Goal: Communication & Community: Answer question/provide support

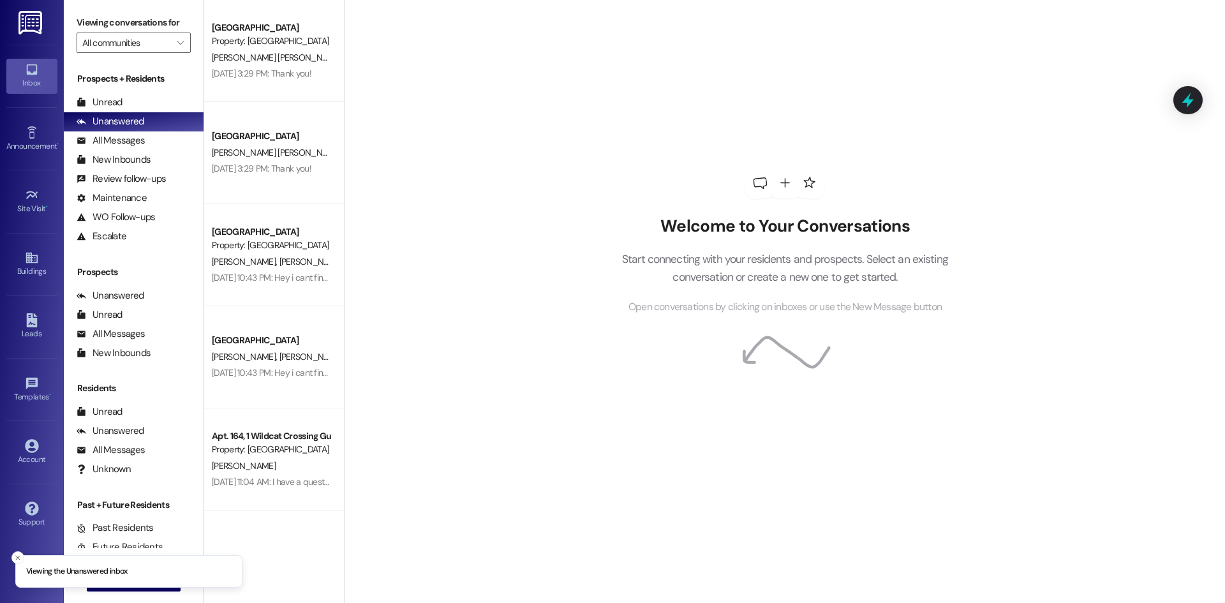
click at [161, 92] on div "Prospects + Residents Unread (0) Unread: Any message you haven't read yet will …" at bounding box center [134, 158] width 140 height 173
click at [161, 96] on div "Unread (0)" at bounding box center [134, 102] width 140 height 19
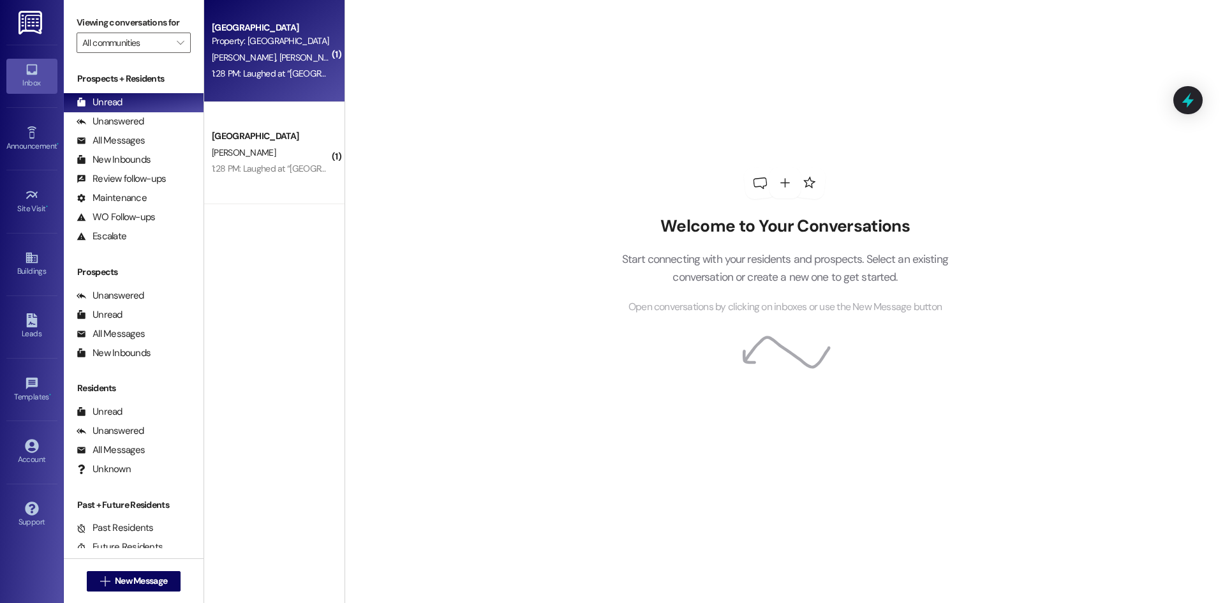
click at [273, 43] on div "Property: [GEOGRAPHIC_DATA]" at bounding box center [271, 40] width 118 height 13
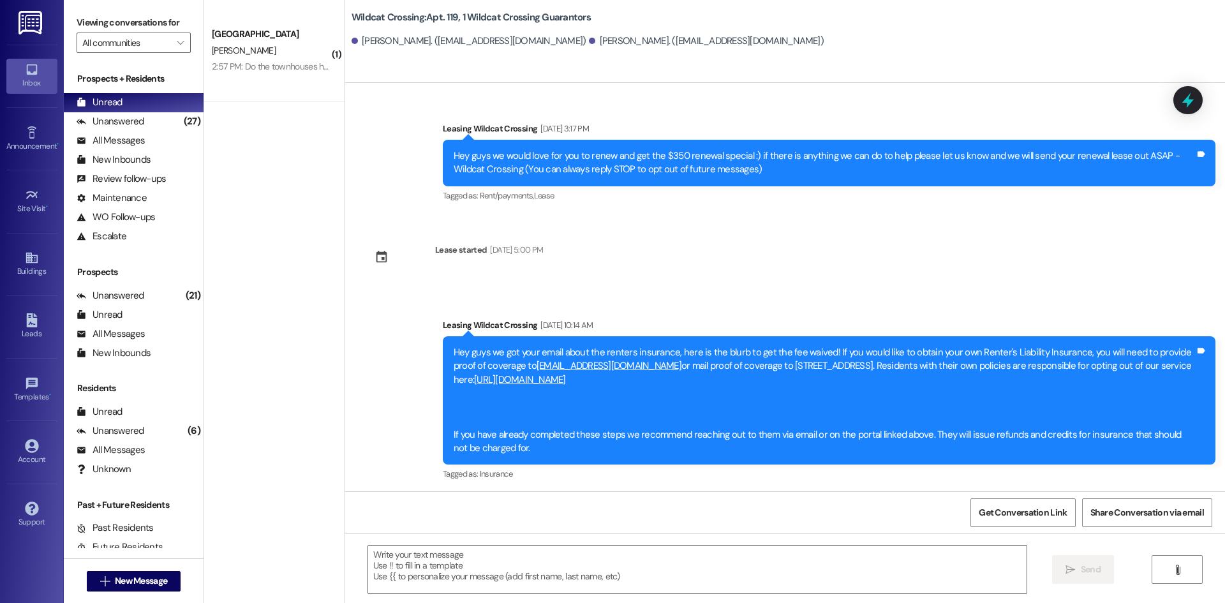
scroll to position [8378, 0]
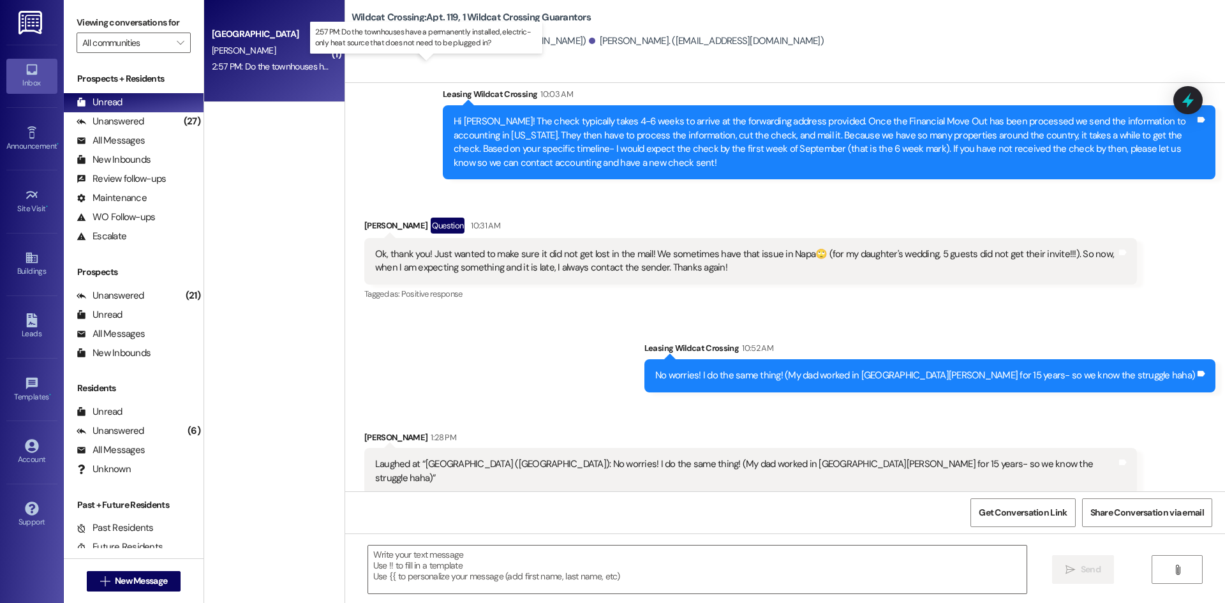
click at [253, 69] on div "2:57 PM: Do the townhouses have a permanently installed, electric-only heat sou…" at bounding box center [437, 66] width 451 height 11
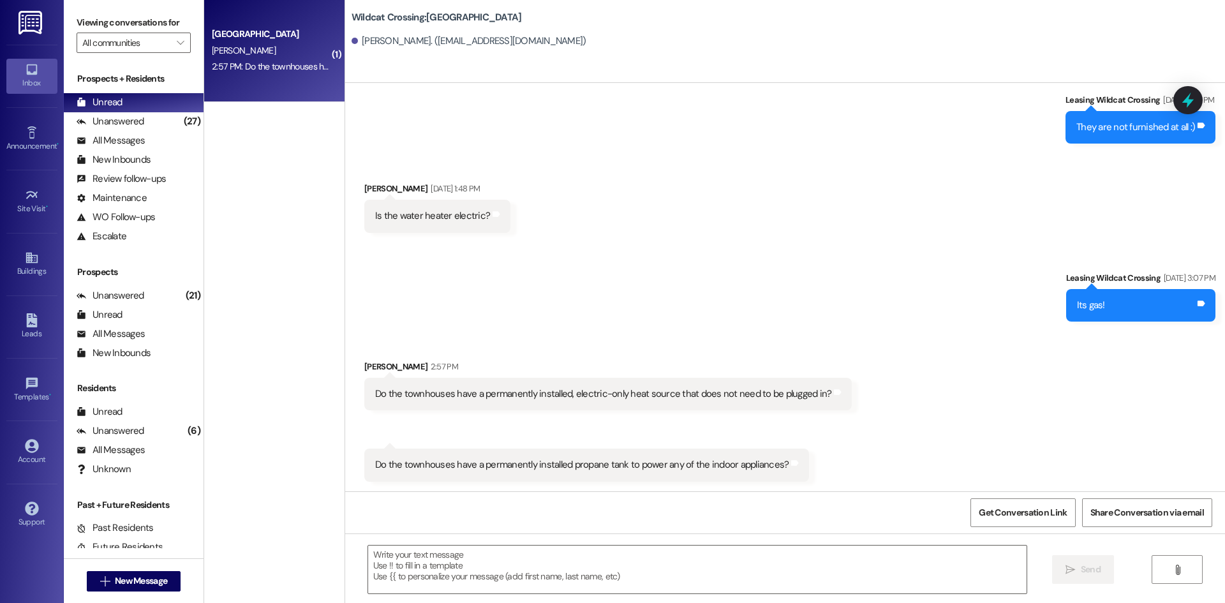
scroll to position [296, 0]
click at [549, 550] on textarea at bounding box center [697, 569] width 658 height 48
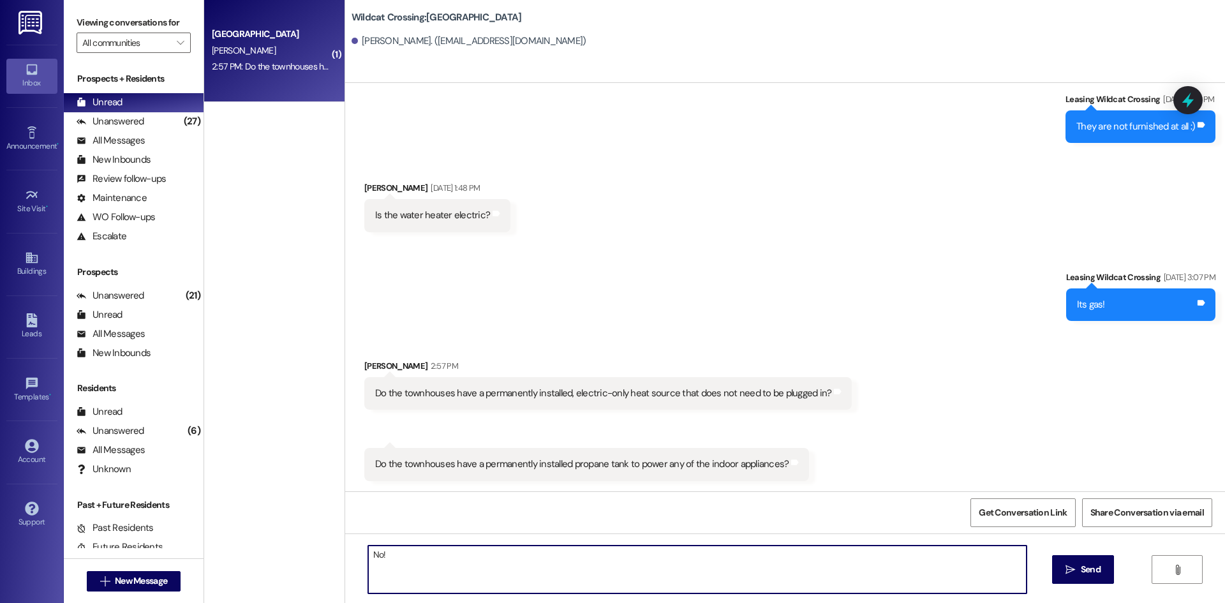
type textarea "No!"
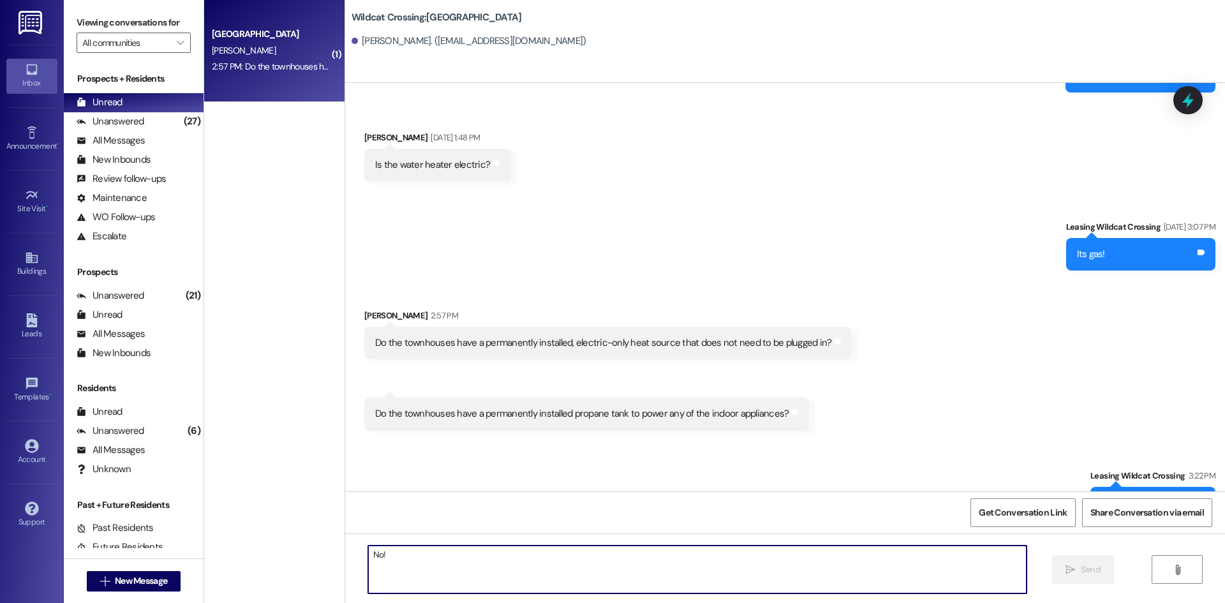
scroll to position [385, 0]
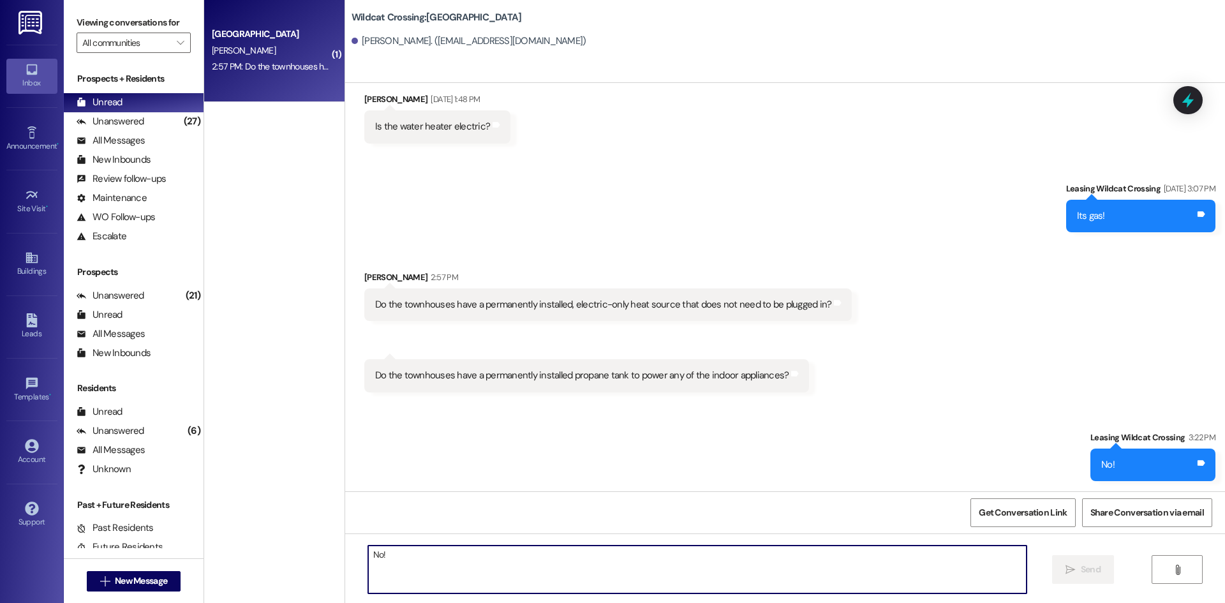
click at [637, 573] on textarea "No!" at bounding box center [697, 569] width 658 height 48
type textarea "To both!"
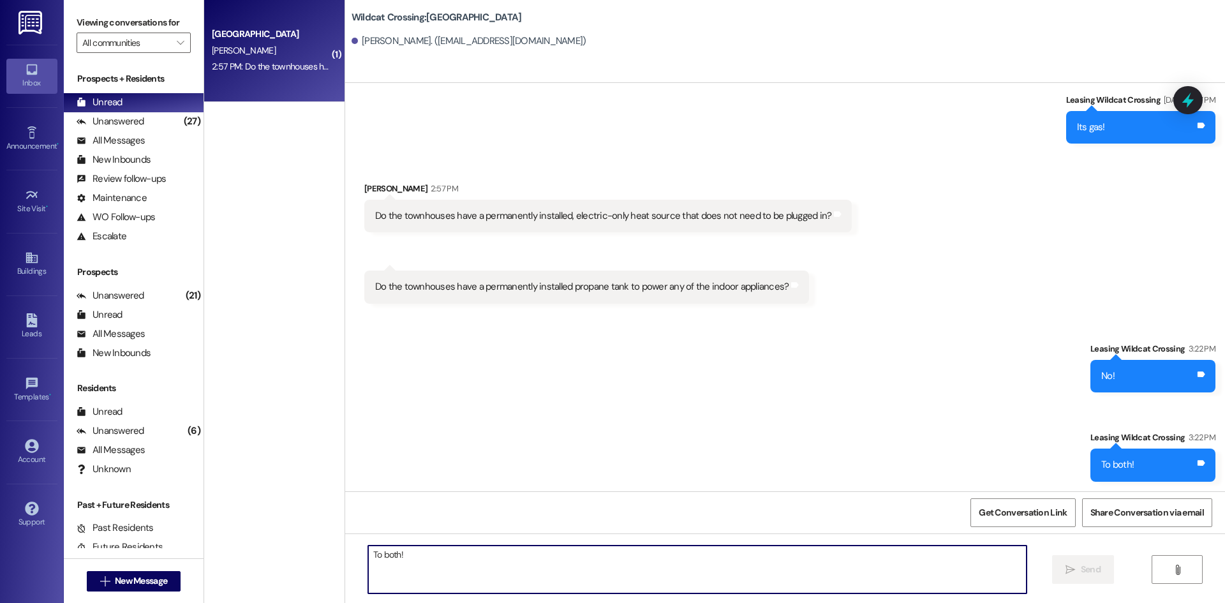
scroll to position [474, 0]
